Goal: Use online tool/utility: Use online tool/utility

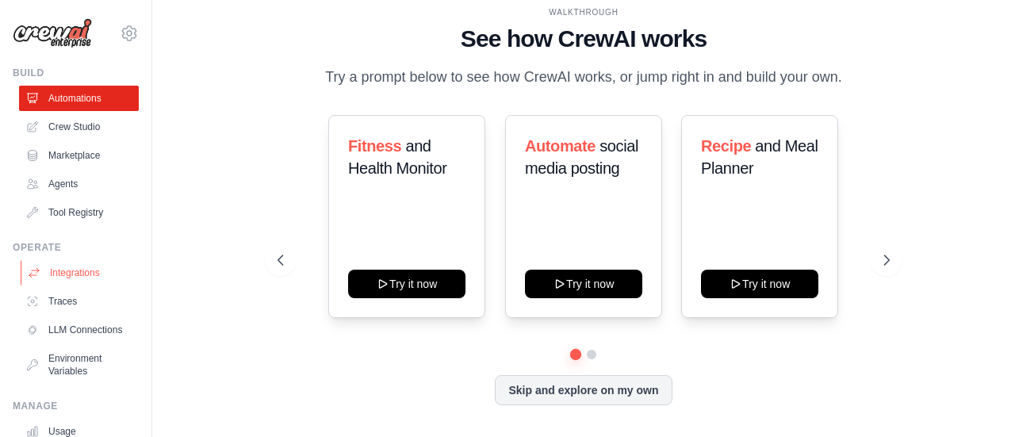
click at [67, 278] on link "Integrations" at bounding box center [81, 272] width 120 height 25
click at [68, 278] on link "Integrations" at bounding box center [81, 272] width 120 height 25
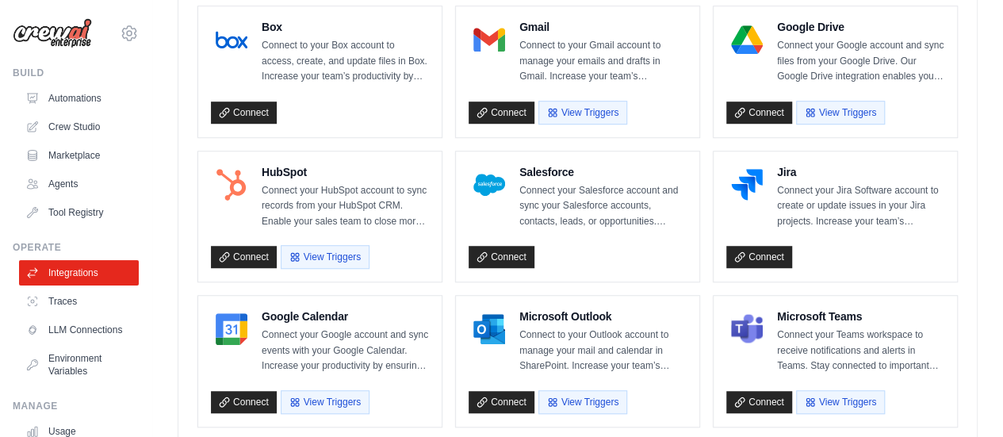
scroll to position [484, 0]
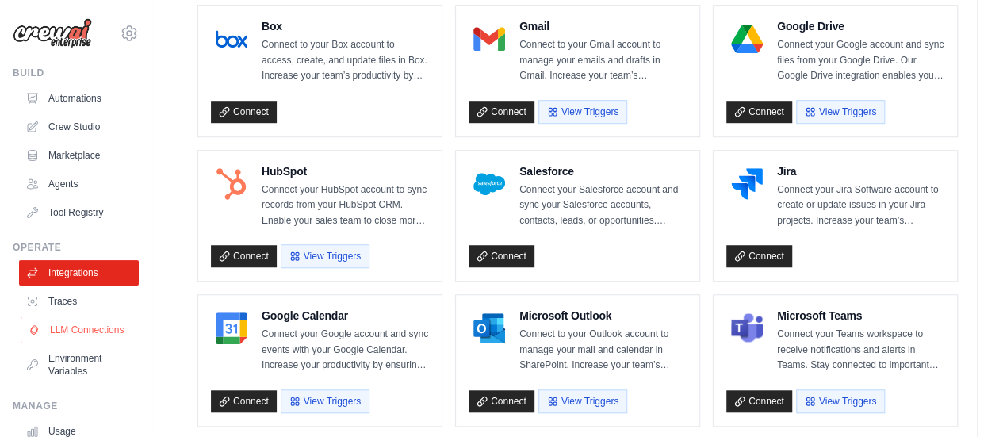
click at [68, 334] on link "LLM Connections" at bounding box center [81, 329] width 120 height 25
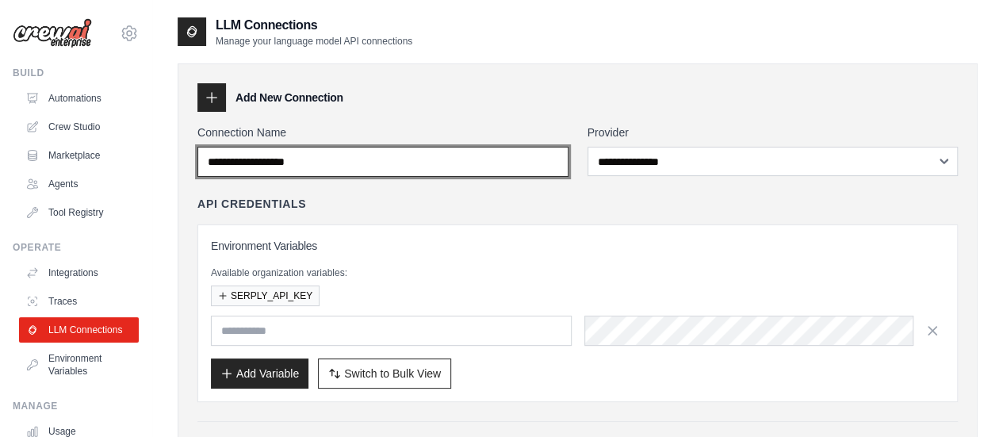
click at [492, 159] on input "Connection Name" at bounding box center [383, 162] width 371 height 30
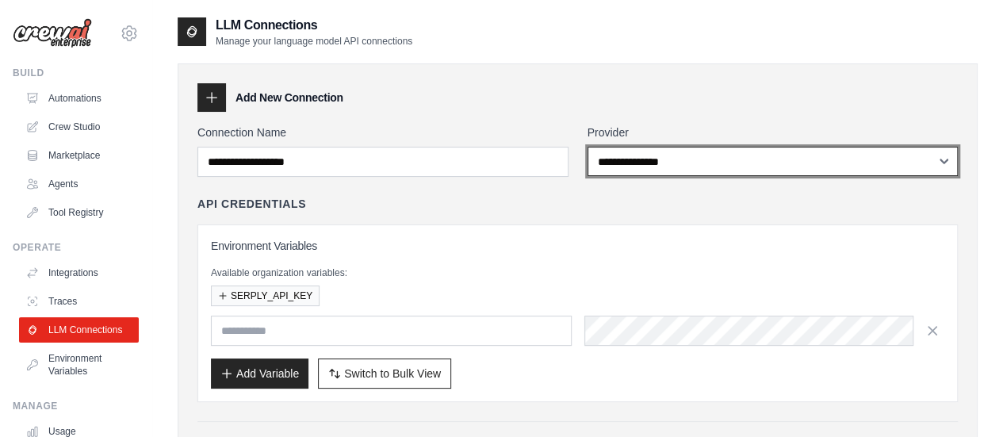
click at [690, 157] on select "**********" at bounding box center [773, 161] width 371 height 29
select select "****"
click at [588, 147] on select "**********" at bounding box center [773, 161] width 371 height 29
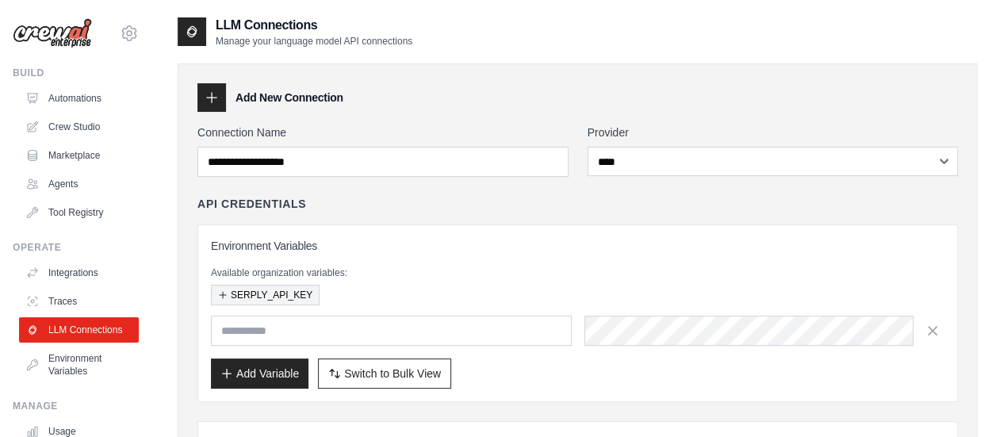
click at [274, 287] on button "SERPLY_API_KEY" at bounding box center [265, 295] width 109 height 21
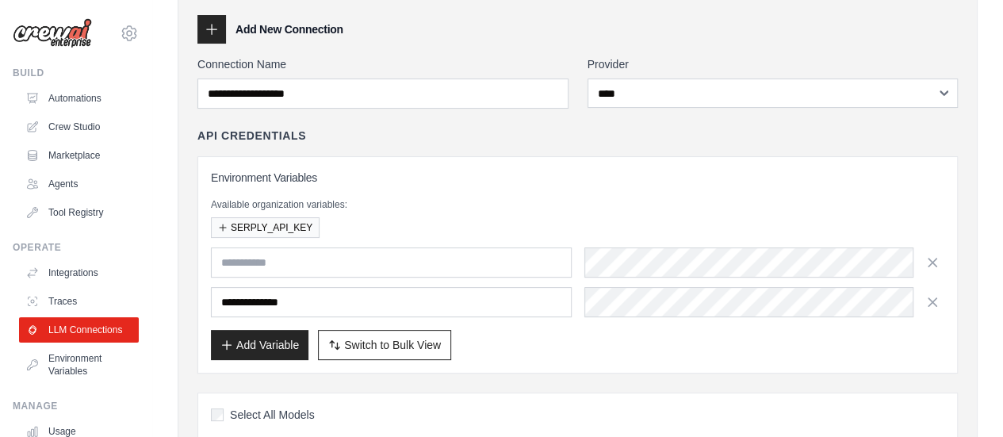
scroll to position [77, 0]
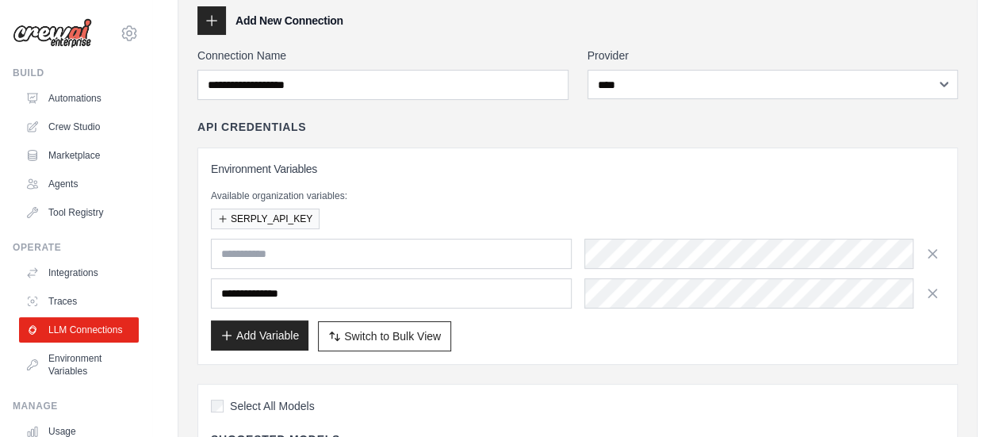
click at [269, 321] on button "Add Variable" at bounding box center [260, 335] width 98 height 30
click at [933, 254] on icon "button" at bounding box center [933, 253] width 16 height 16
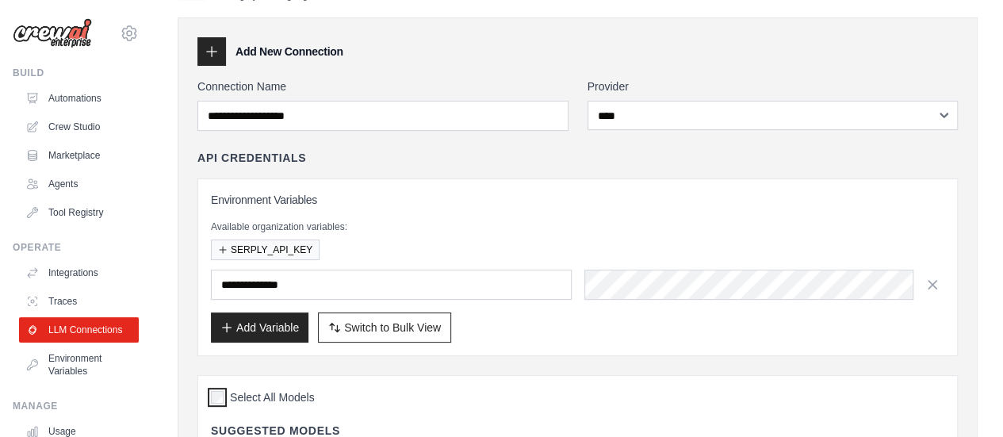
scroll to position [45, 0]
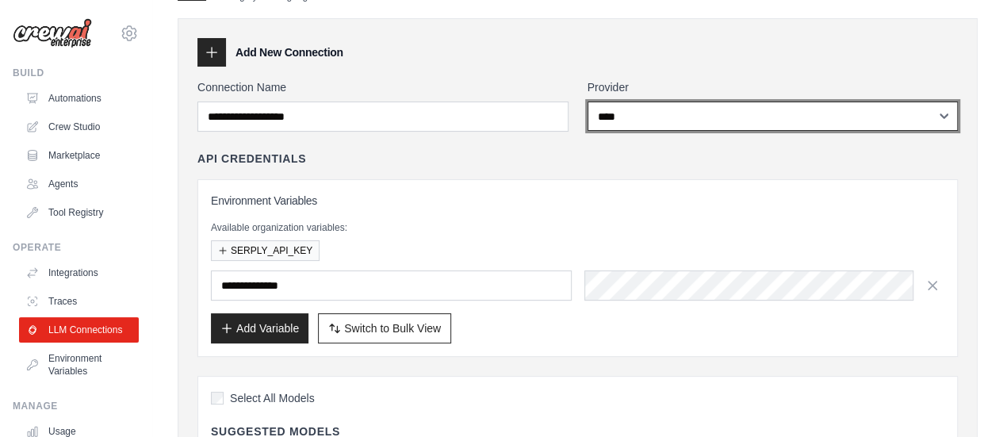
click at [819, 113] on select "**********" at bounding box center [773, 116] width 371 height 29
click at [801, 117] on select "**********" at bounding box center [773, 116] width 371 height 29
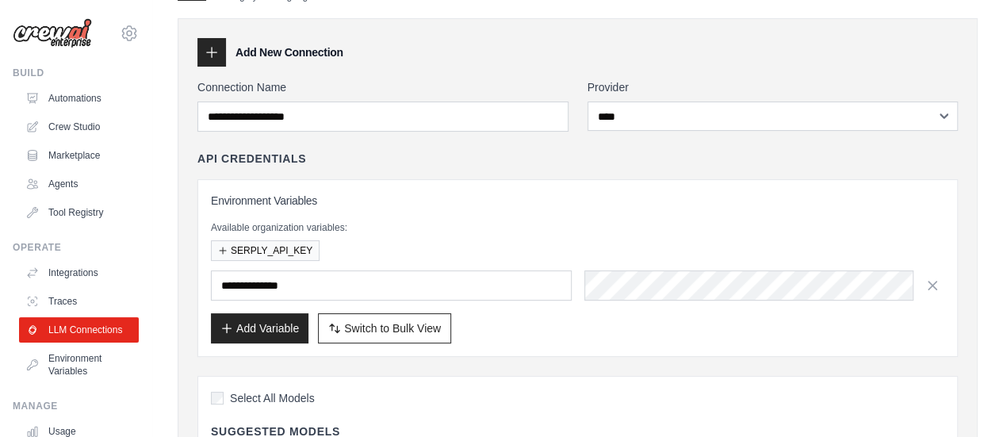
click at [574, 163] on div "API Credentials" at bounding box center [578, 159] width 761 height 16
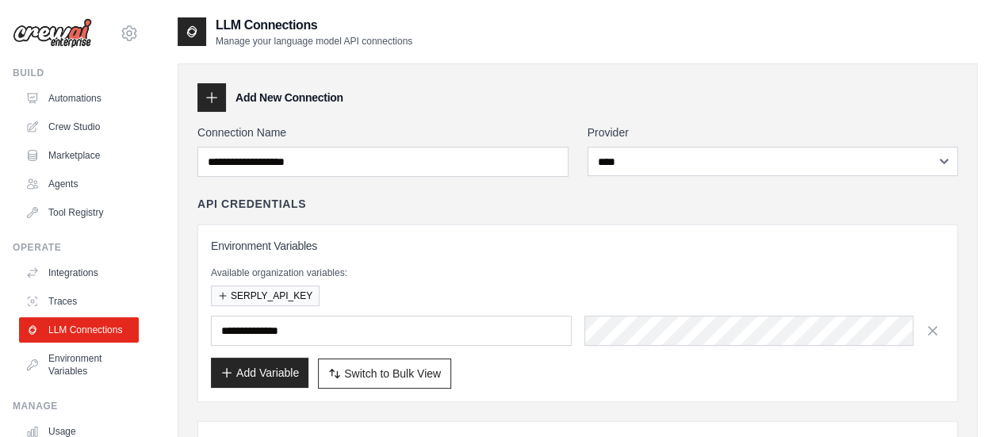
click at [278, 362] on button "Add Variable" at bounding box center [260, 373] width 98 height 30
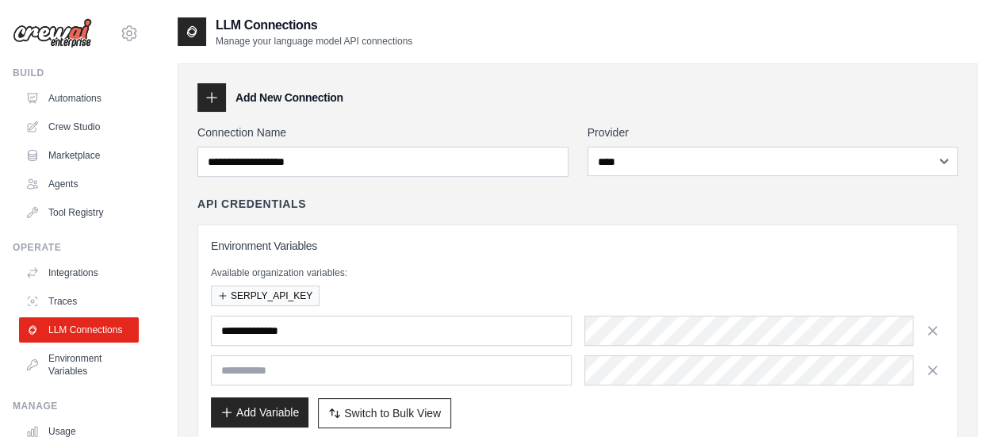
click at [270, 407] on button "Add Variable" at bounding box center [260, 412] width 98 height 30
click at [938, 365] on icon "button" at bounding box center [933, 370] width 16 height 16
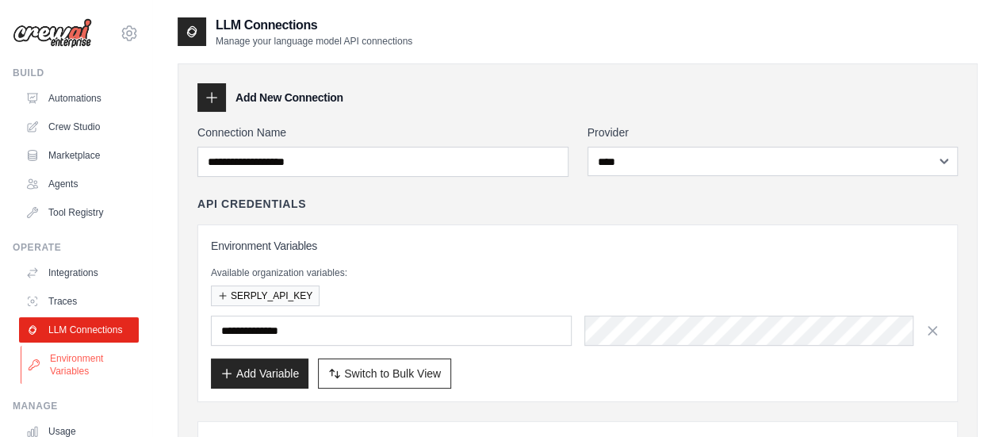
click at [90, 378] on link "Environment Variables" at bounding box center [81, 365] width 120 height 38
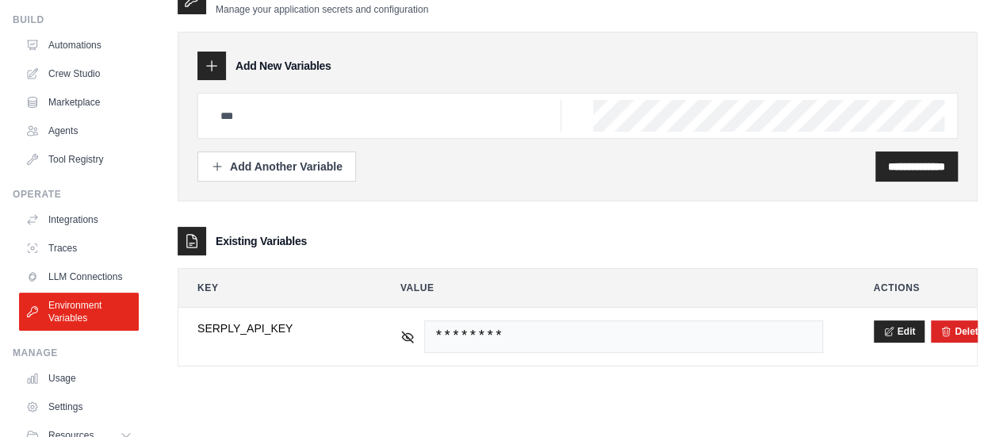
scroll to position [51, 0]
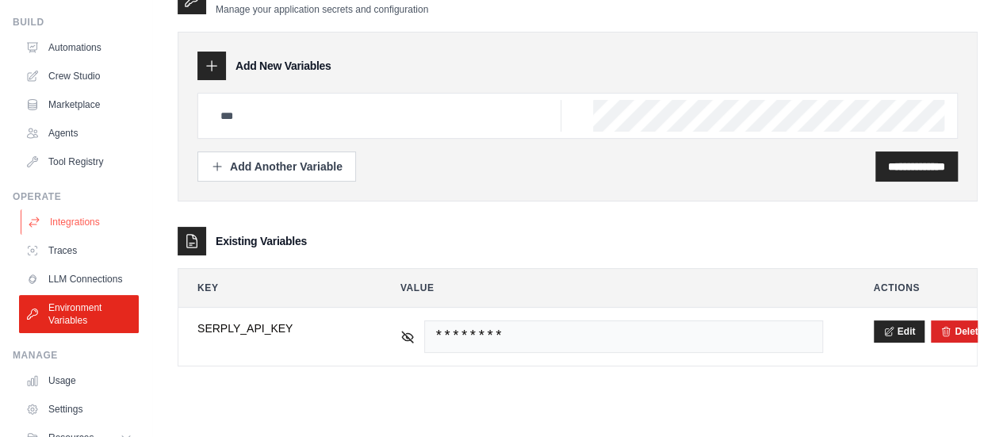
click at [88, 224] on link "Integrations" at bounding box center [81, 221] width 120 height 25
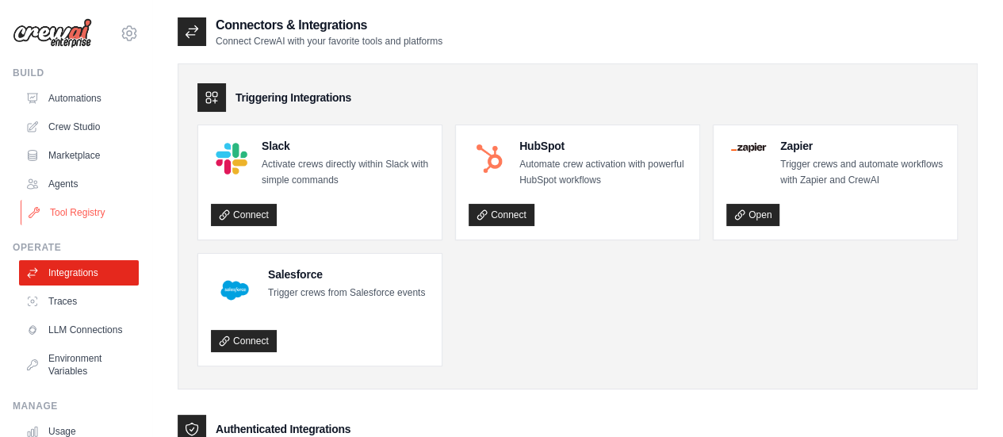
click at [70, 213] on link "Tool Registry" at bounding box center [81, 212] width 120 height 25
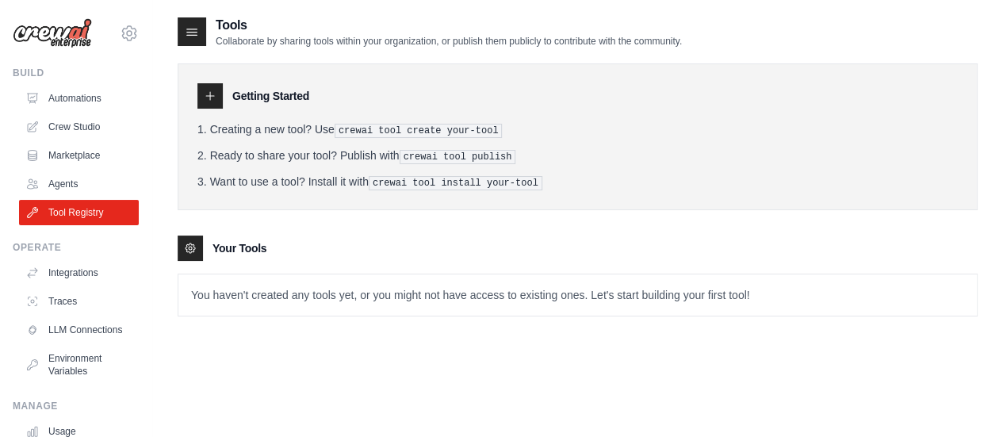
click at [209, 93] on icon at bounding box center [210, 96] width 13 height 13
click at [184, 246] on icon at bounding box center [190, 248] width 13 height 13
click at [93, 178] on link "Agents" at bounding box center [81, 183] width 120 height 25
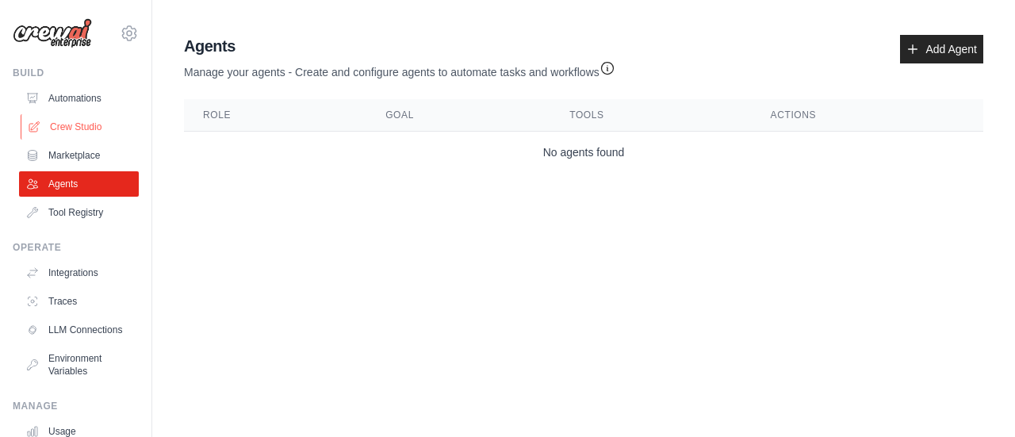
click at [81, 125] on link "Crew Studio" at bounding box center [81, 126] width 120 height 25
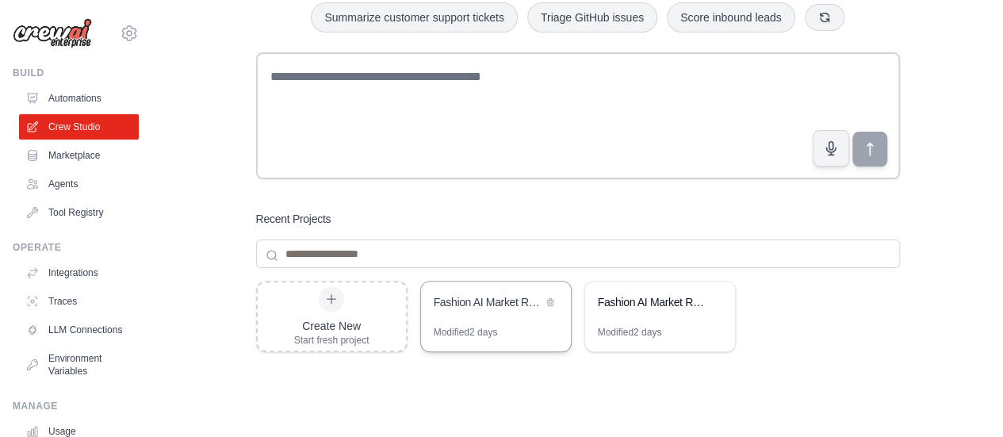
click at [482, 310] on div "Fashion AI Market Research & Price Comparison System" at bounding box center [488, 303] width 109 height 19
click at [508, 337] on div "Modified 2 days" at bounding box center [496, 338] width 150 height 25
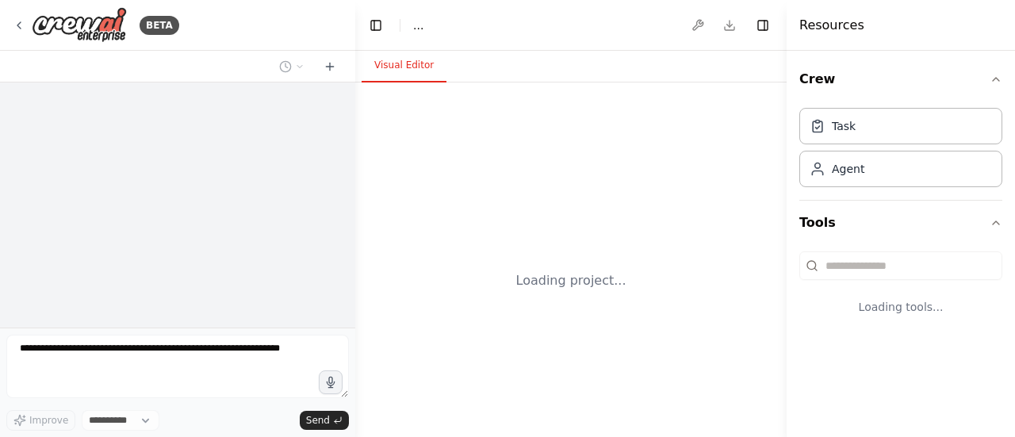
select select "****"
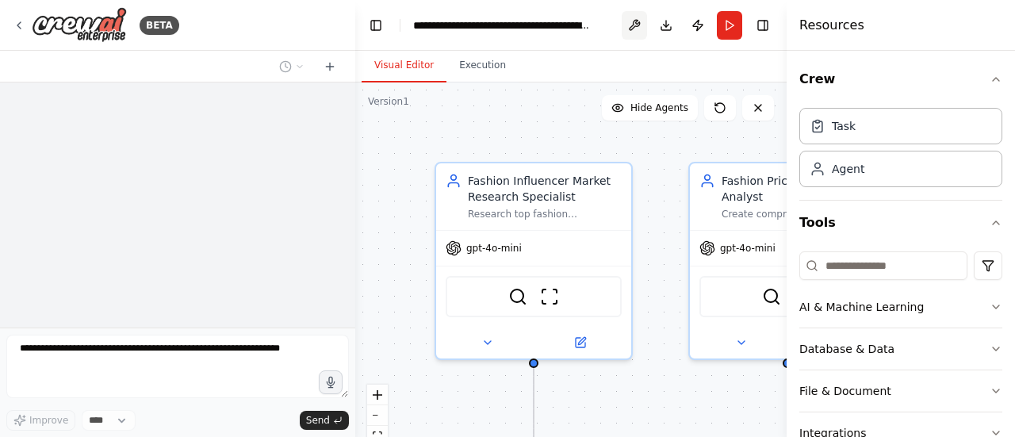
click at [633, 29] on button at bounding box center [634, 25] width 25 height 29
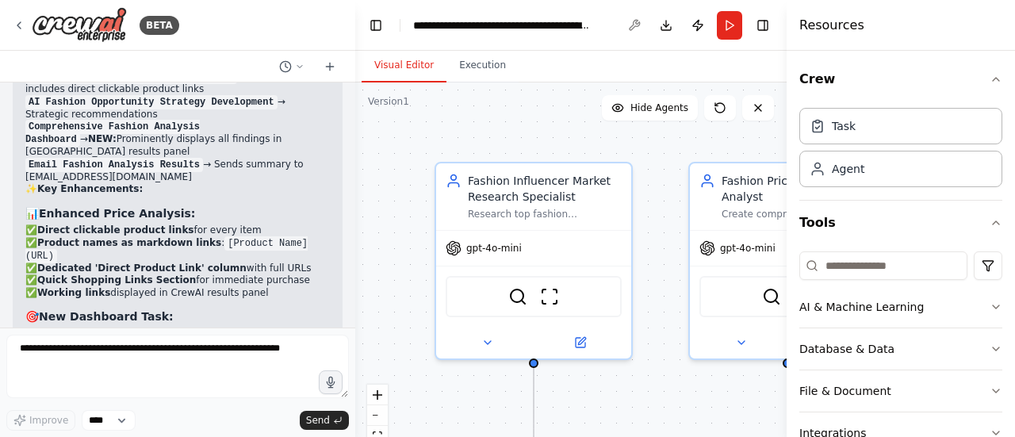
scroll to position [5328, 0]
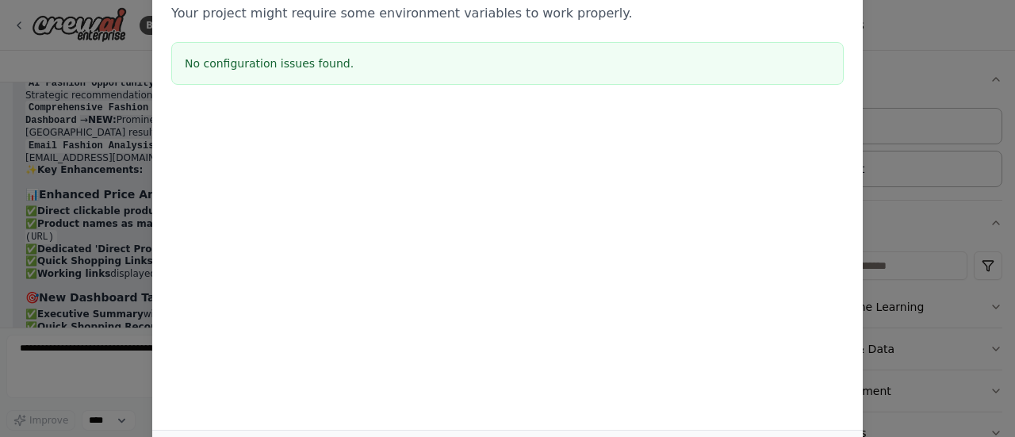
click at [904, 150] on div "Environment configuration Your project might require some environment variables…" at bounding box center [507, 218] width 1015 height 437
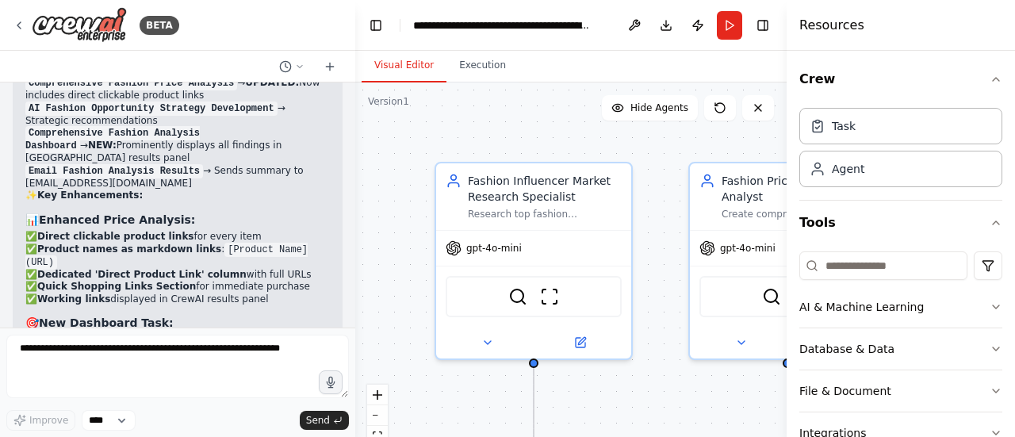
scroll to position [5328, 0]
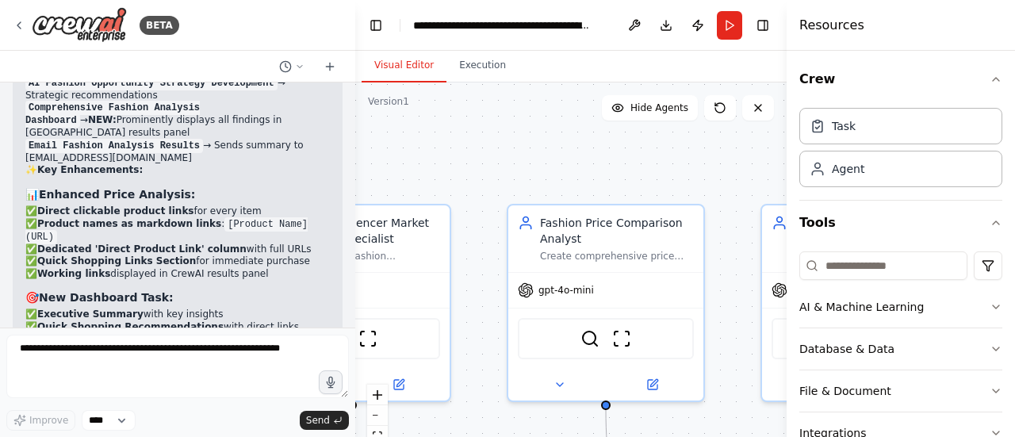
drag, startPoint x: 659, startPoint y: 163, endPoint x: 478, endPoint y: 205, distance: 186.3
click at [478, 205] on div ".deletable-edge-delete-btn { width: 20px; height: 20px; border: 0px solid #ffff…" at bounding box center [571, 280] width 432 height 397
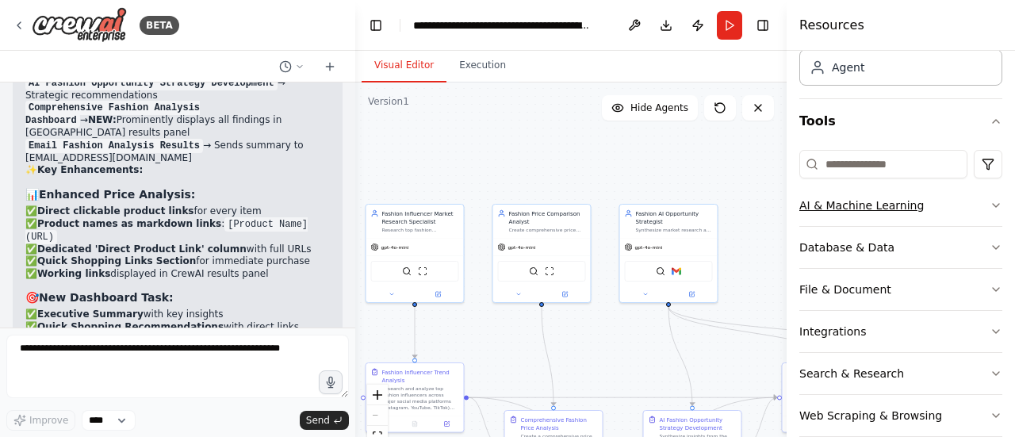
scroll to position [124, 0]
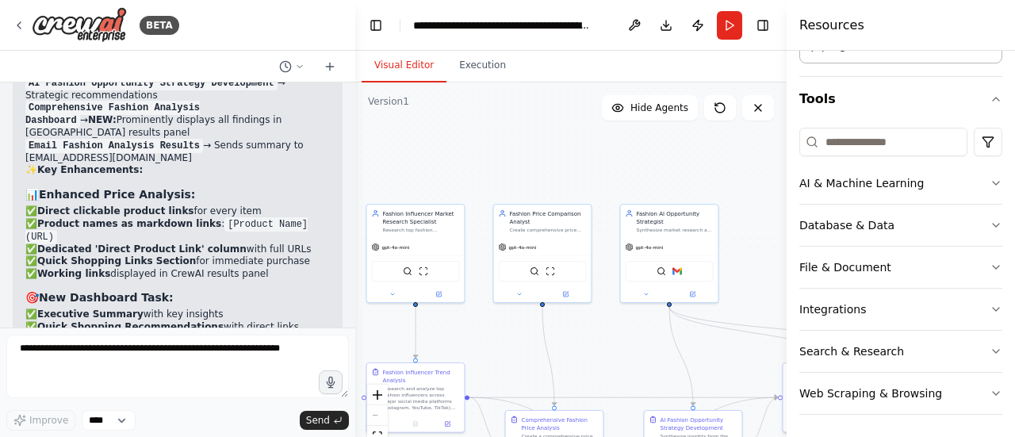
drag, startPoint x: 752, startPoint y: 225, endPoint x: 726, endPoint y: 204, distance: 33.8
click at [726, 204] on div ".deletable-edge-delete-btn { width: 20px; height: 20px; border: 0px solid #ffff…" at bounding box center [571, 280] width 432 height 397
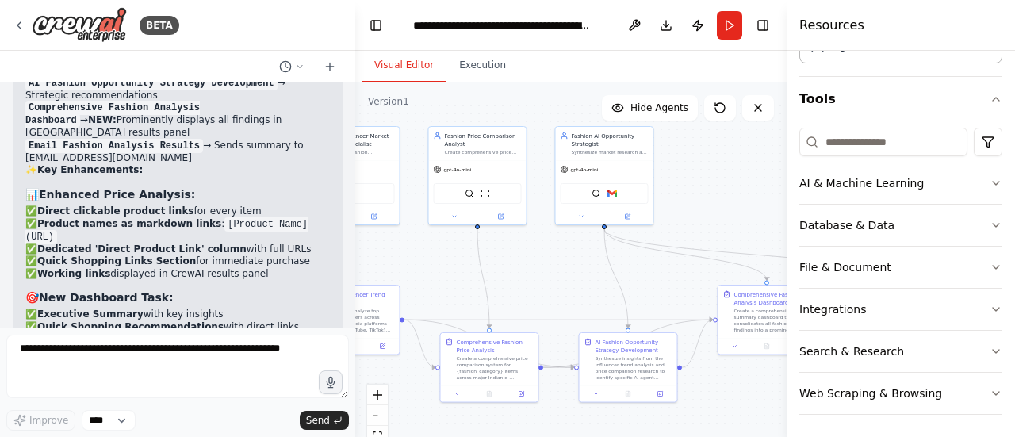
drag, startPoint x: 726, startPoint y: 204, endPoint x: 596, endPoint y: 98, distance: 166.9
click at [596, 98] on div ".deletable-edge-delete-btn { width: 20px; height: 20px; border: 0px solid #ffff…" at bounding box center [571, 280] width 432 height 397
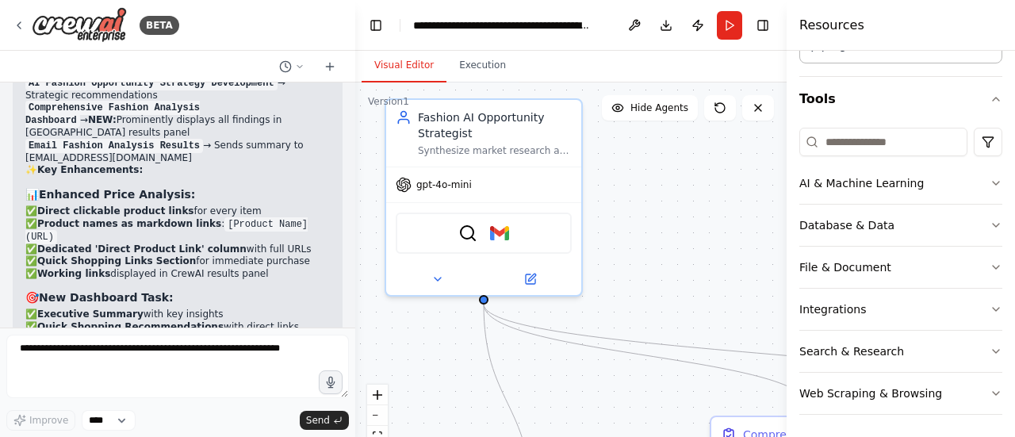
click at [625, 204] on div ".deletable-edge-delete-btn { width: 20px; height: 20px; border: 0px solid #ffff…" at bounding box center [571, 280] width 432 height 397
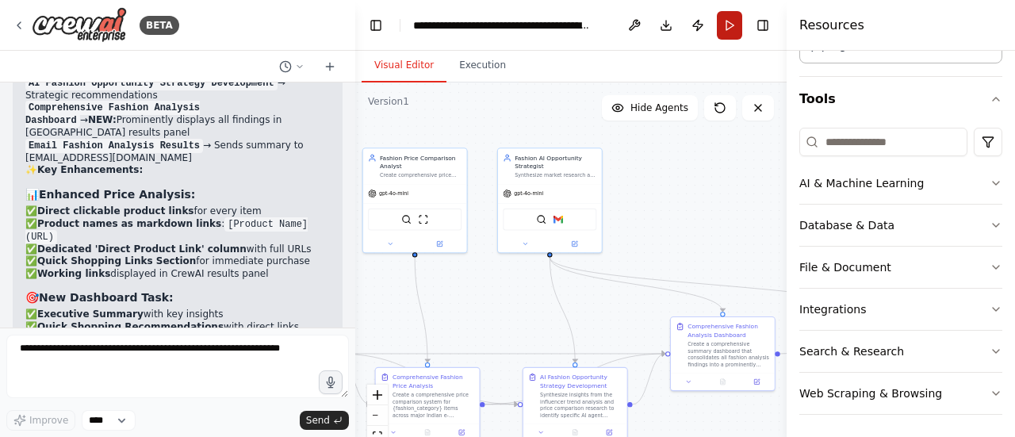
click at [735, 27] on button "Run" at bounding box center [729, 25] width 25 height 29
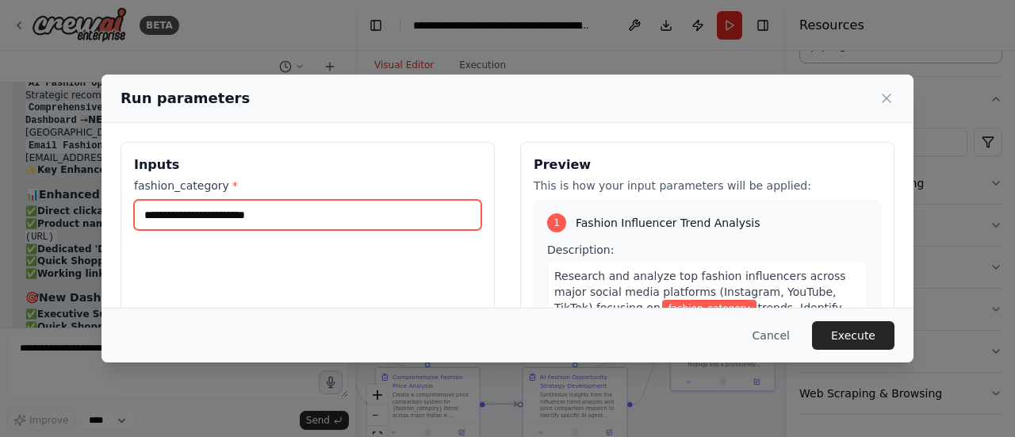
click at [278, 210] on input "fashion_category *" at bounding box center [307, 215] width 347 height 30
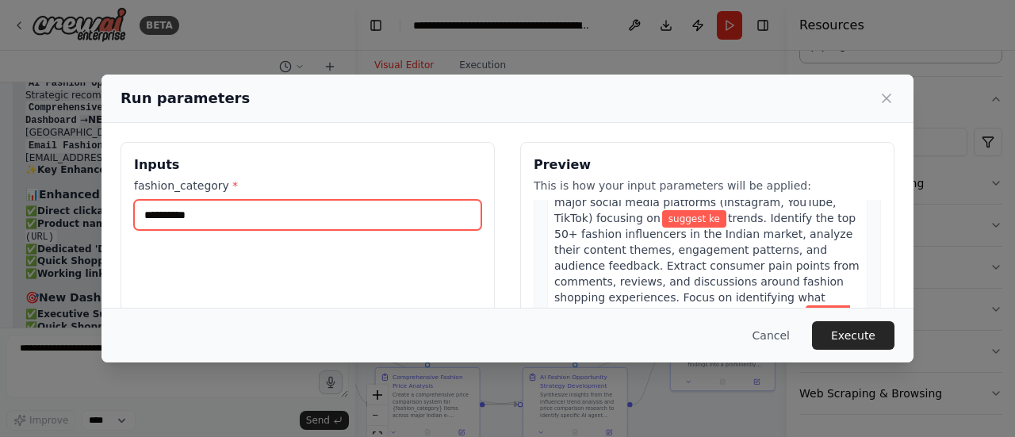
scroll to position [100, 0]
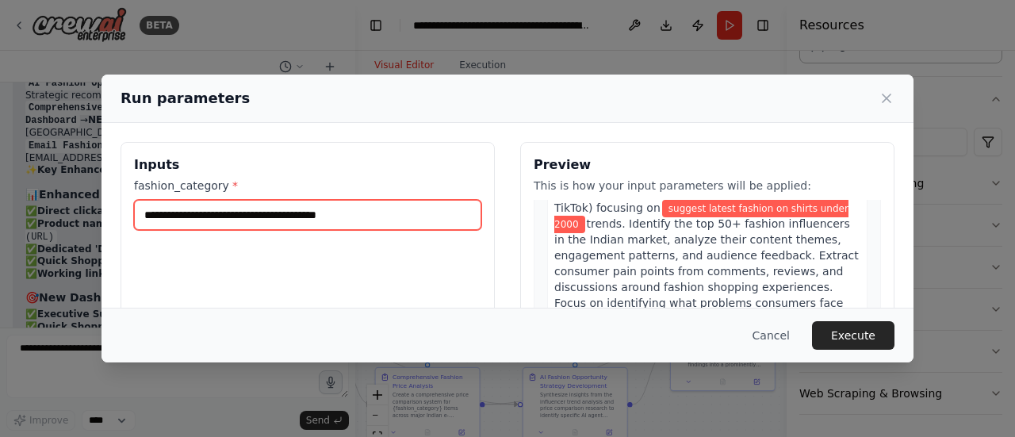
type input "**********"
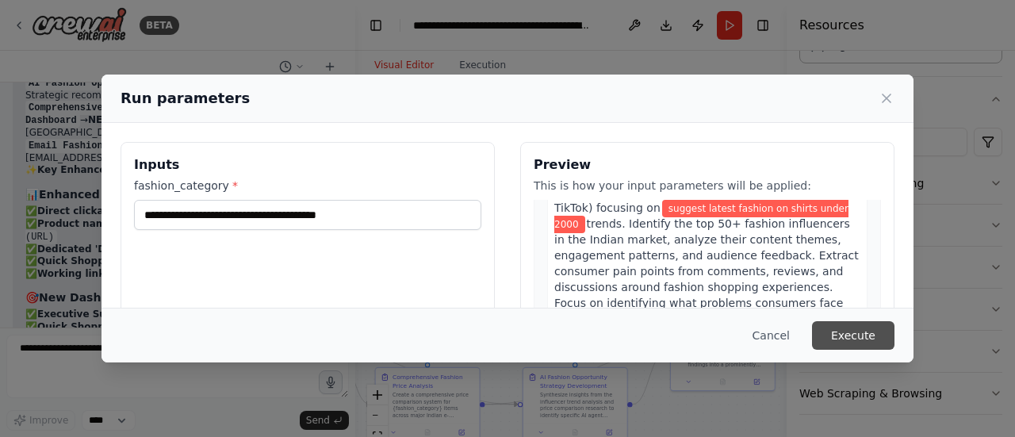
click at [861, 336] on button "Execute" at bounding box center [853, 335] width 82 height 29
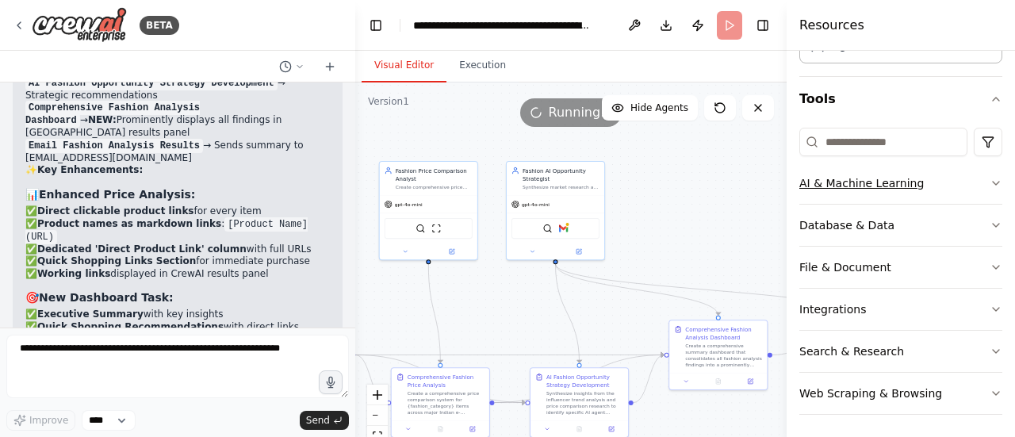
click at [993, 182] on icon "button" at bounding box center [996, 183] width 6 height 3
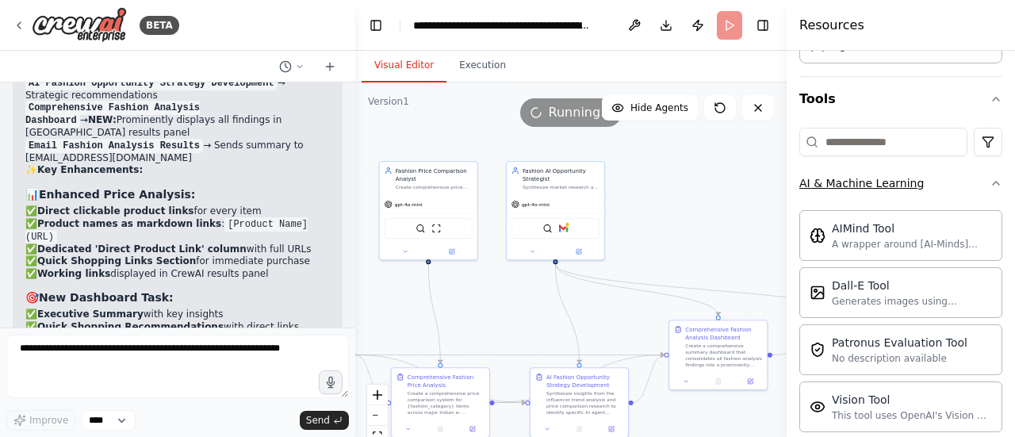
click at [990, 180] on icon "button" at bounding box center [996, 183] width 13 height 13
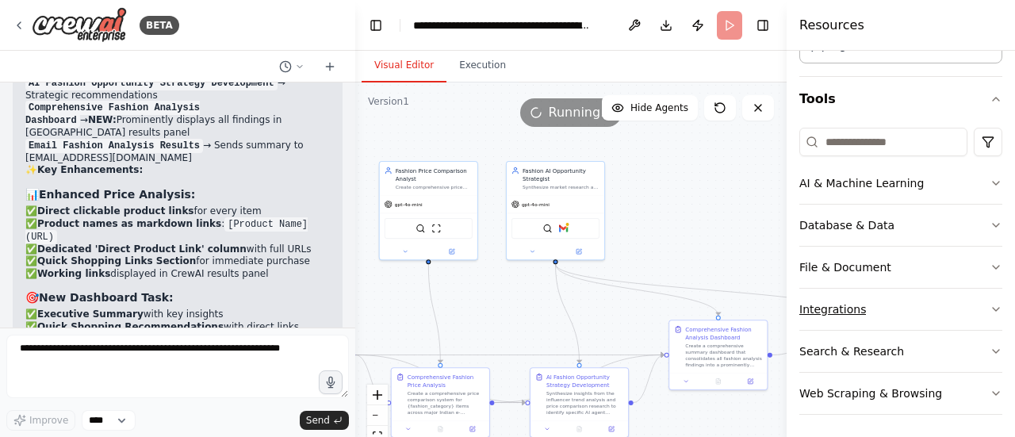
click at [990, 303] on icon "button" at bounding box center [996, 309] width 13 height 13
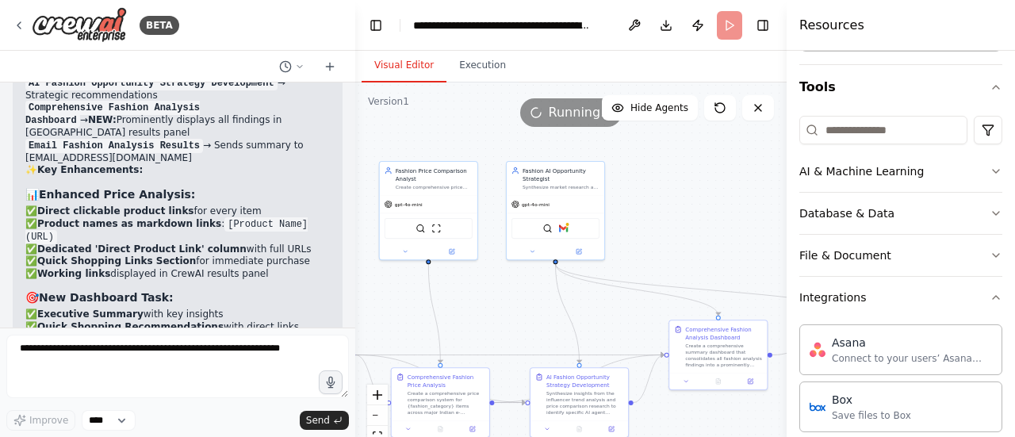
scroll to position [104, 0]
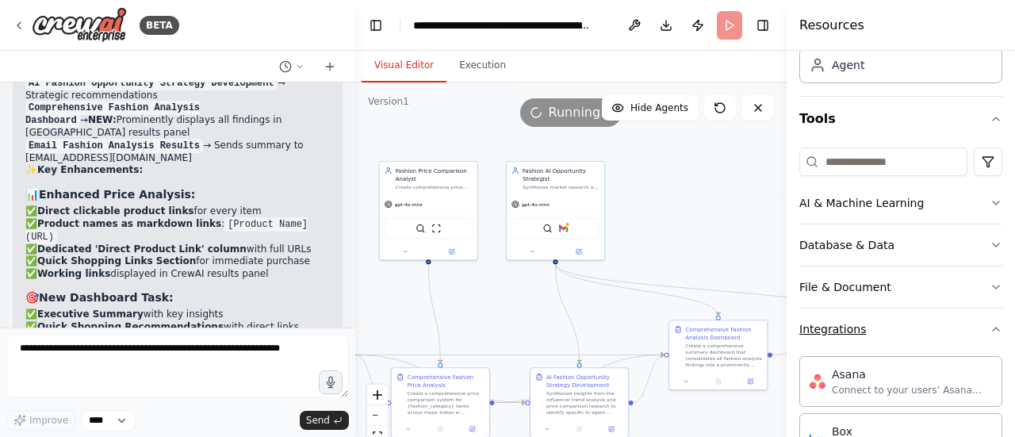
click at [990, 323] on icon "button" at bounding box center [996, 329] width 13 height 13
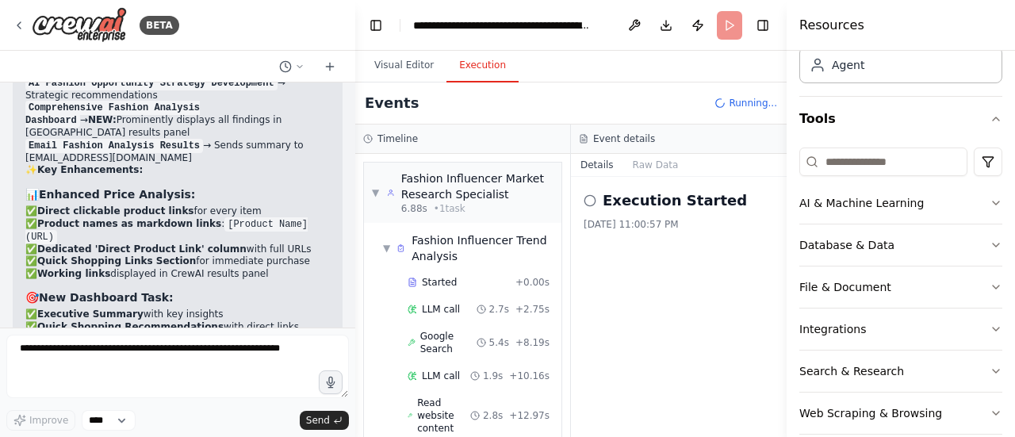
click at [466, 71] on button "Execution" at bounding box center [483, 65] width 72 height 33
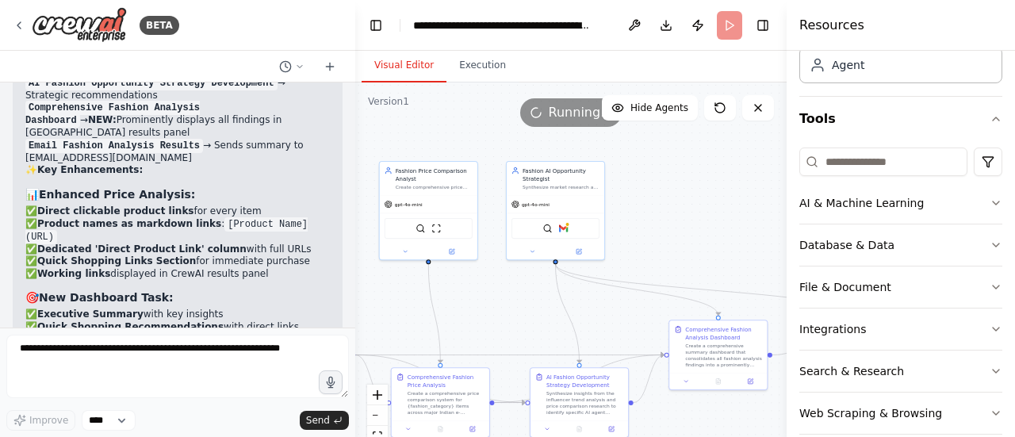
click at [412, 65] on button "Visual Editor" at bounding box center [404, 65] width 85 height 33
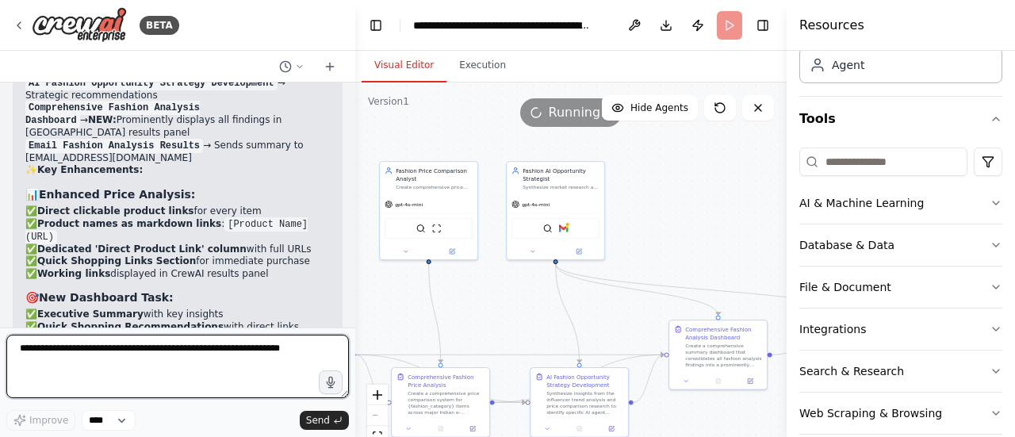
click at [117, 364] on textarea at bounding box center [177, 366] width 343 height 63
type textarea "*"
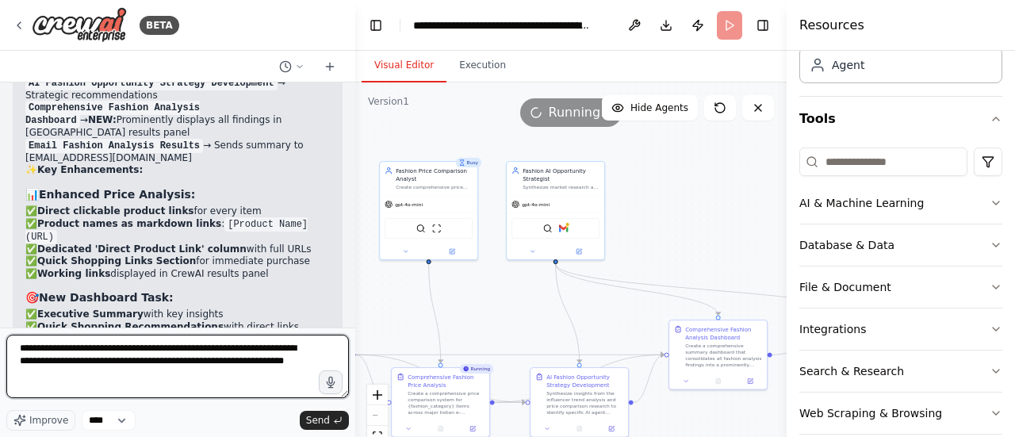
type textarea "**********"
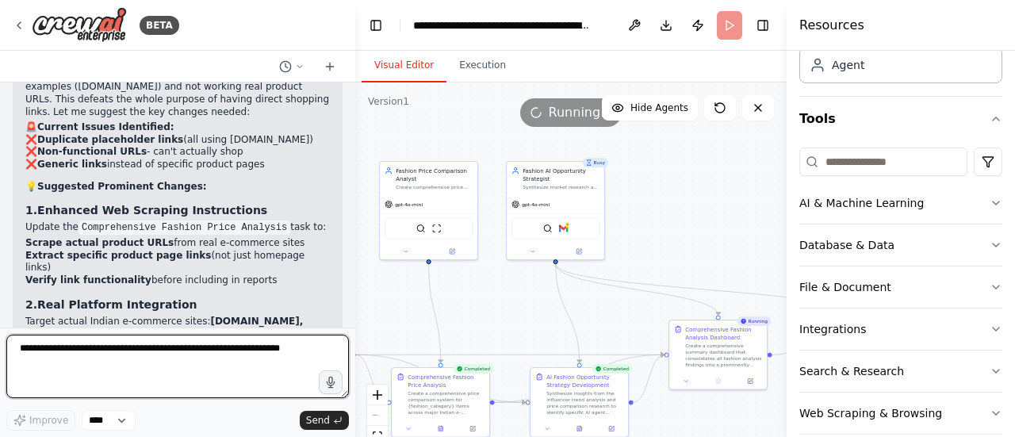
scroll to position [6031, 0]
